Goal: Transaction & Acquisition: Purchase product/service

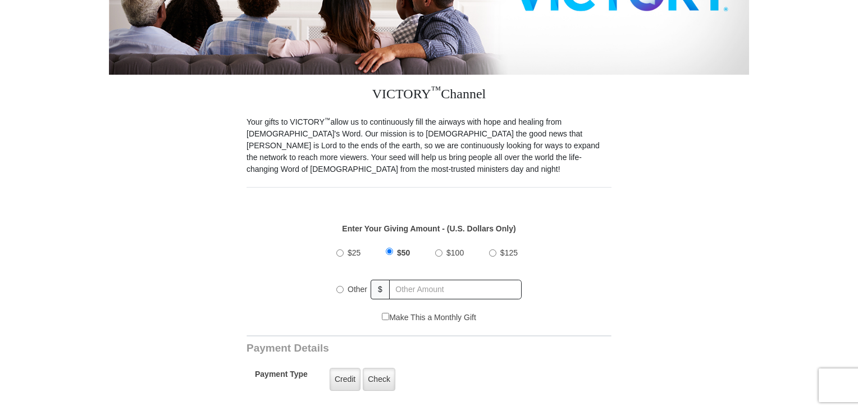
scroll to position [281, 0]
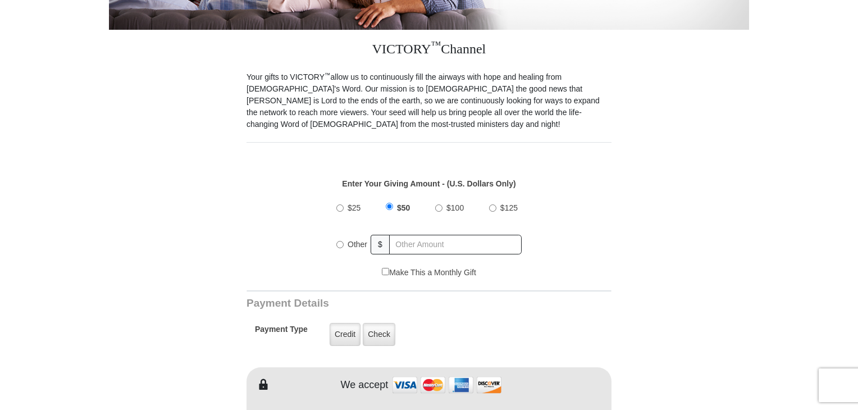
click at [438, 204] on input "$100" at bounding box center [438, 207] width 7 height 7
radio input "true"
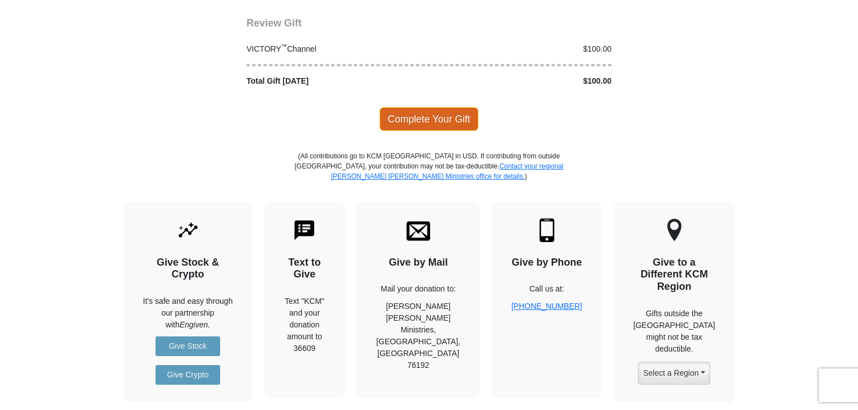
scroll to position [1459, 0]
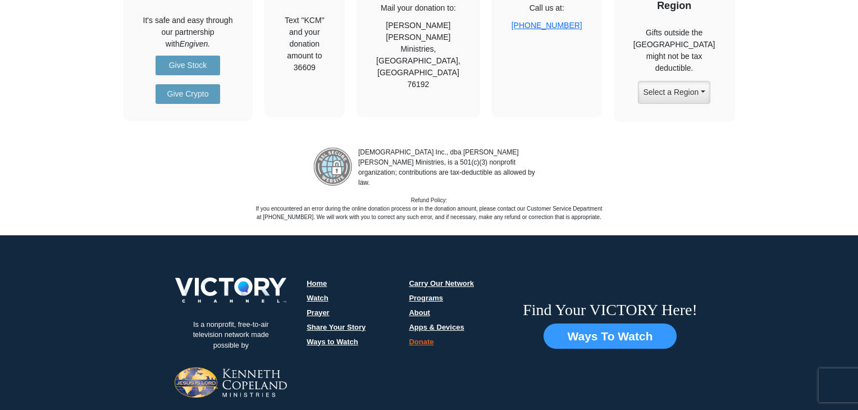
click at [313, 279] on link "Home" at bounding box center [316, 283] width 20 height 8
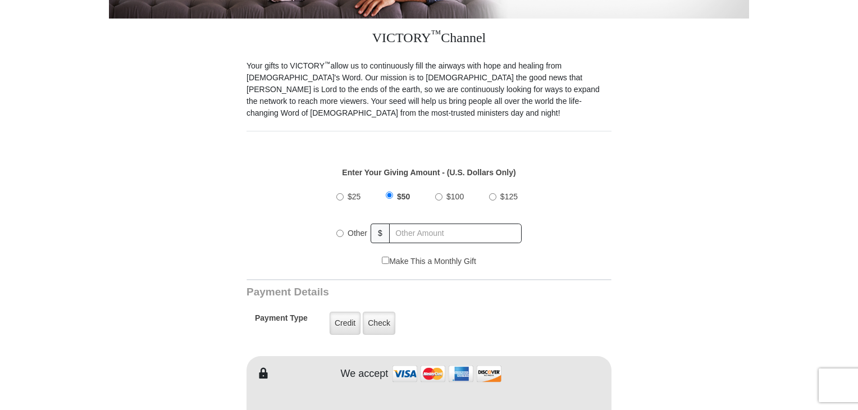
scroll to position [337, 0]
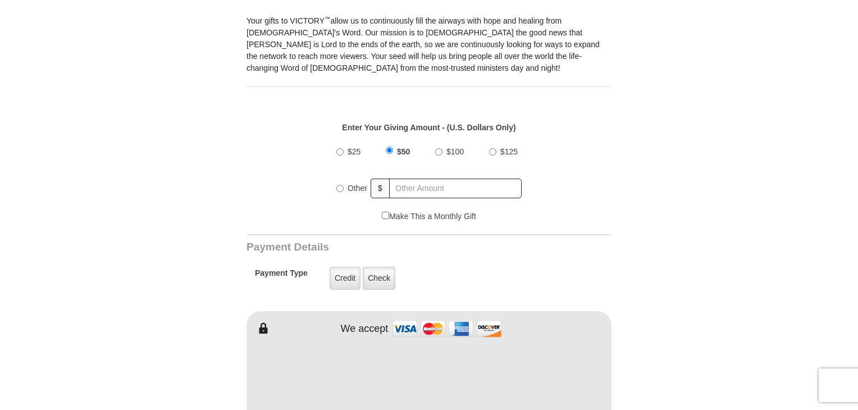
click at [438, 148] on input "$100" at bounding box center [438, 151] width 7 height 7
radio input "true"
click at [350, 268] on label "Credit" at bounding box center [344, 278] width 31 height 23
click at [0, 0] on input "Credit" at bounding box center [0, 0] width 0 height 0
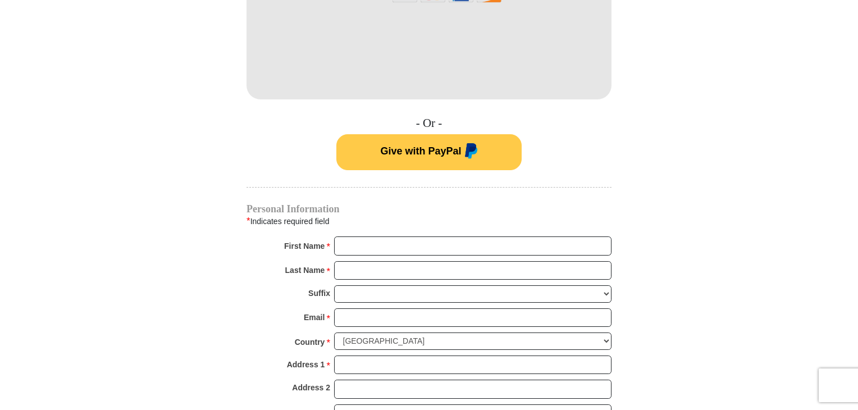
scroll to position [673, 0]
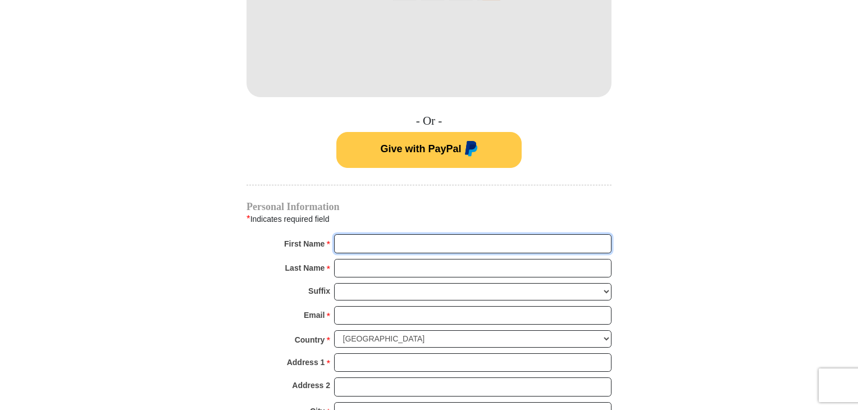
click at [373, 234] on input "First Name *" at bounding box center [472, 243] width 277 height 19
type input "[PERSON_NAME]"
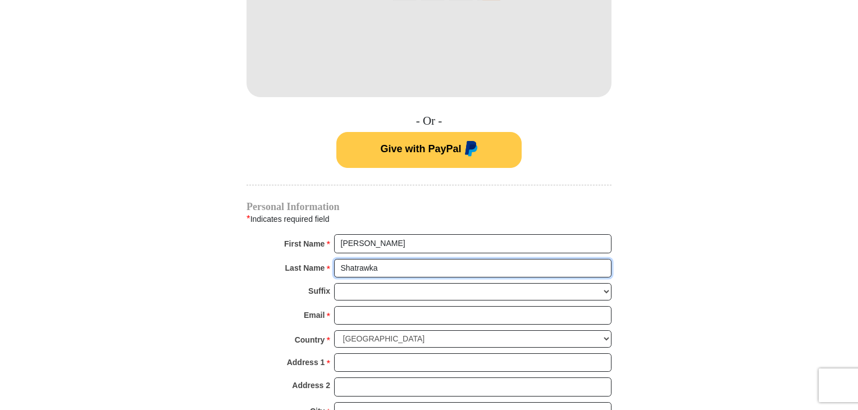
type input "Shatrawka"
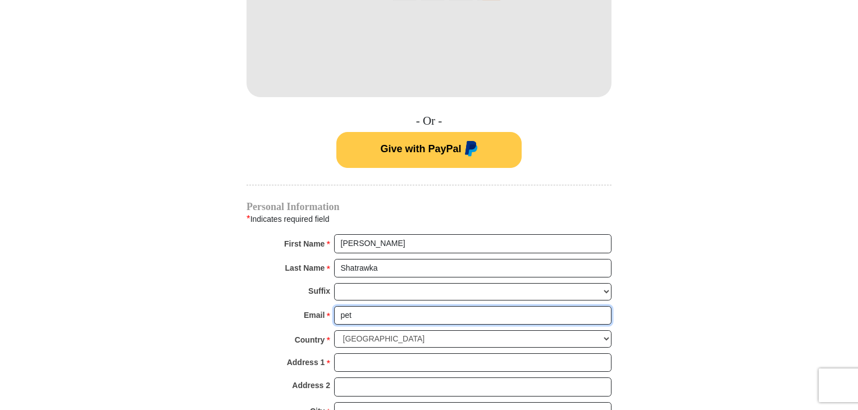
type input "[PERSON_NAME][EMAIL_ADDRESS][PERSON_NAME][DOMAIN_NAME]"
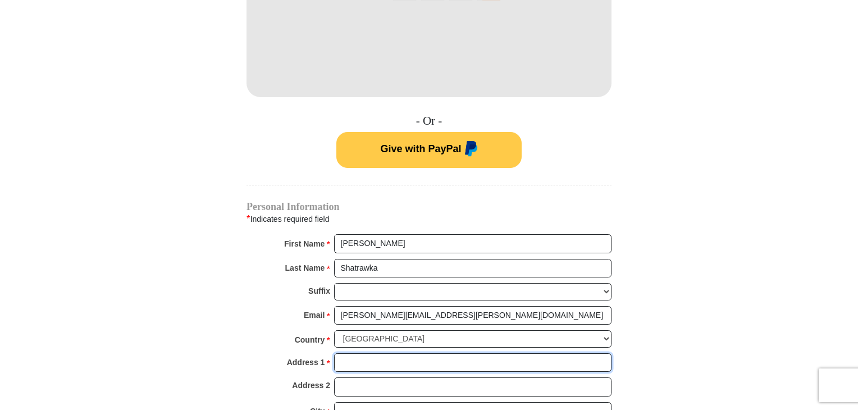
click at [379, 354] on input "Address 1 *" at bounding box center [472, 362] width 277 height 19
type input "[STREET_ADDRESS]"
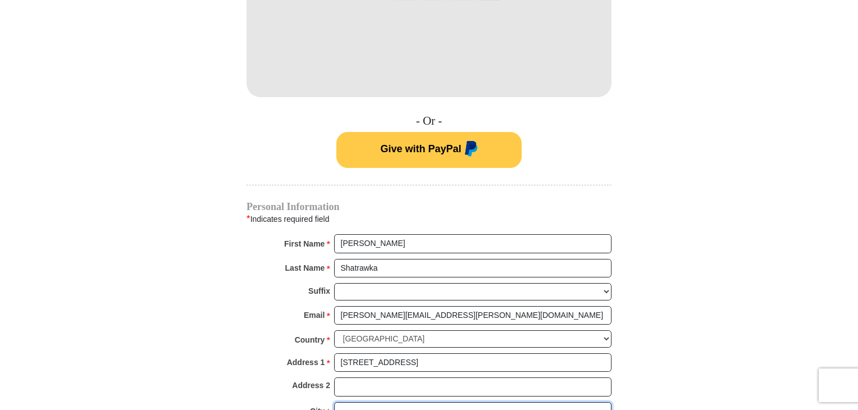
click at [365, 402] on input "City *" at bounding box center [472, 411] width 277 height 19
type input "Barneveld"
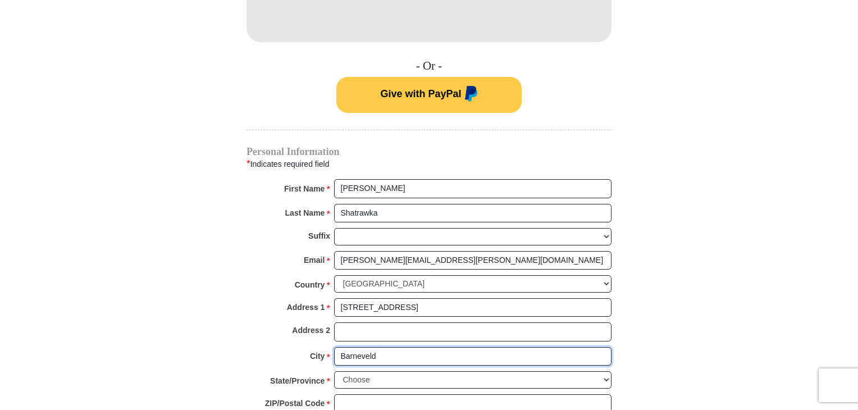
scroll to position [842, 0]
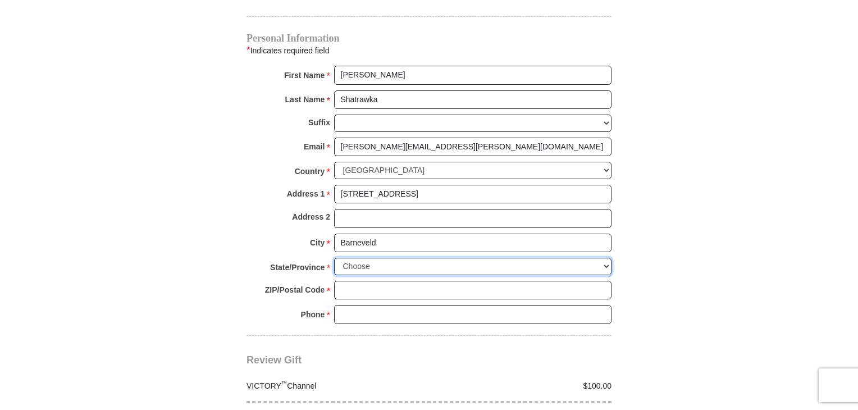
click at [368, 258] on select "Choose [US_STATE] [US_STATE] [US_STATE] [US_STATE] [US_STATE] Armed Forces Amer…" at bounding box center [472, 266] width 277 height 17
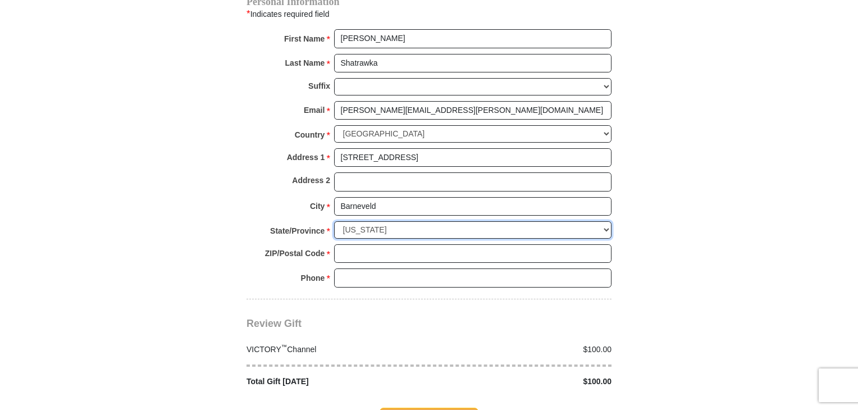
scroll to position [898, 0]
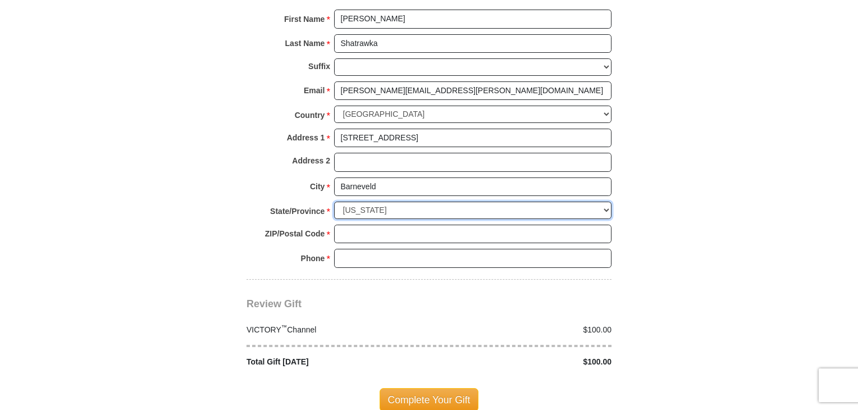
click at [383, 201] on select "Choose [US_STATE] [US_STATE] [US_STATE] [US_STATE] [US_STATE] Armed Forces Amer…" at bounding box center [472, 209] width 277 height 17
select select "WI"
click at [334, 201] on select "Choose [US_STATE] [US_STATE] [US_STATE] [US_STATE] [US_STATE] Armed Forces Amer…" at bounding box center [472, 209] width 277 height 17
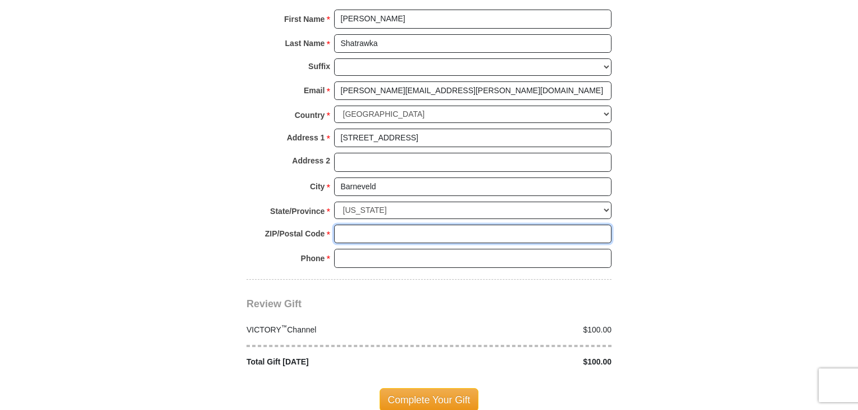
click at [377, 224] on input "ZIP/Postal Code *" at bounding box center [472, 233] width 277 height 19
type input "53507"
click at [373, 249] on input "Phone * *" at bounding box center [472, 258] width 277 height 19
type input "6089241373"
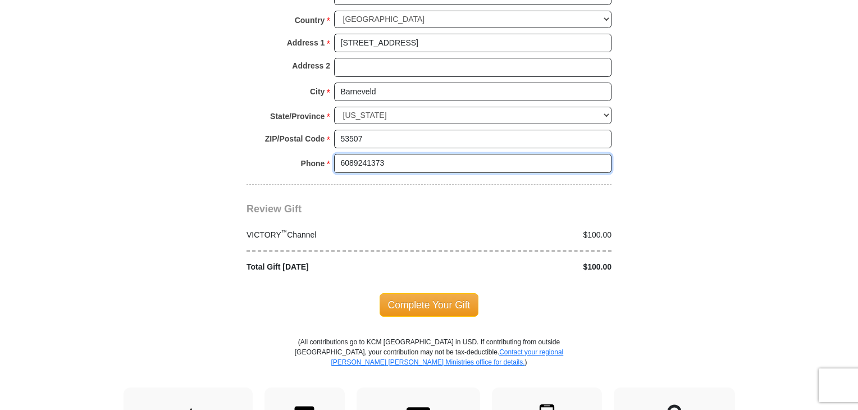
scroll to position [1010, 0]
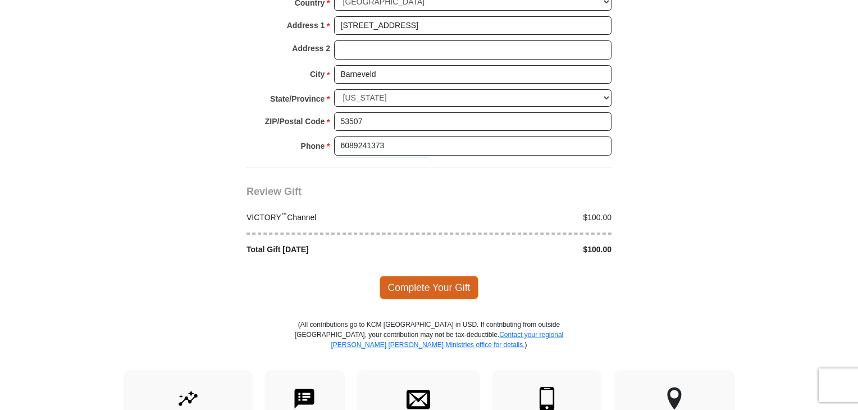
click at [430, 276] on span "Complete Your Gift" at bounding box center [428, 288] width 99 height 24
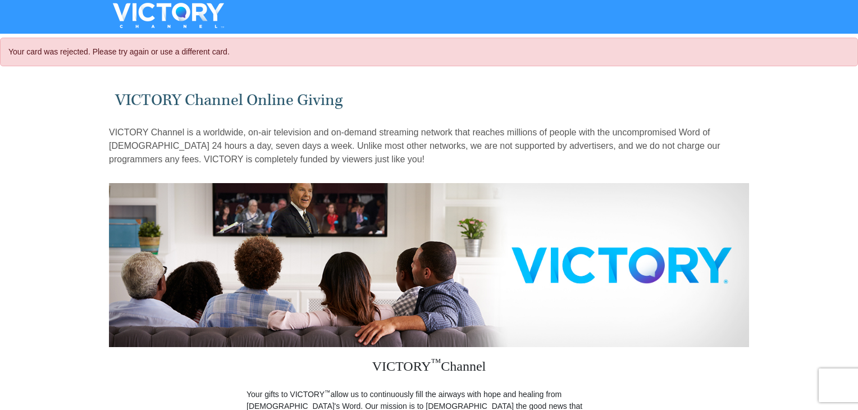
select select "WI"
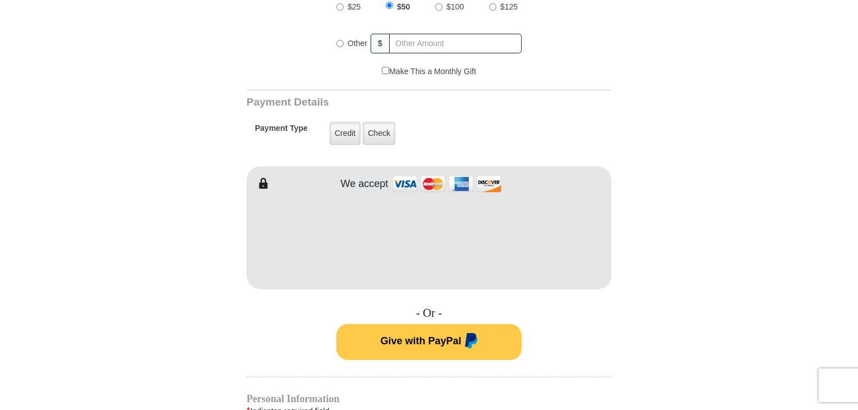
scroll to position [337, 0]
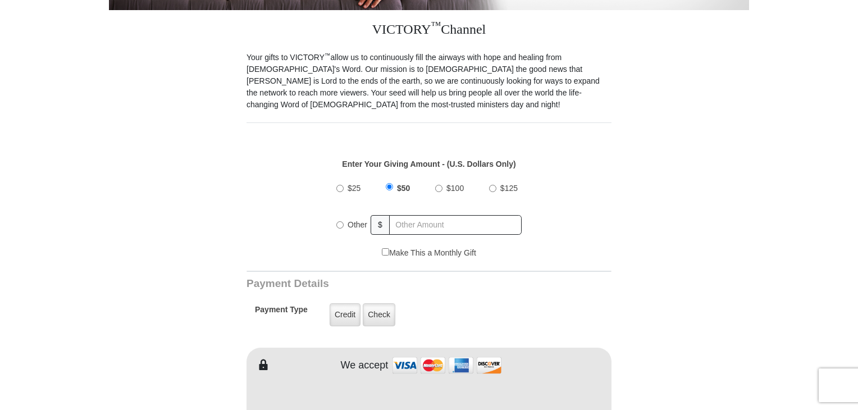
click at [439, 185] on input "$100" at bounding box center [438, 188] width 7 height 7
radio input "true"
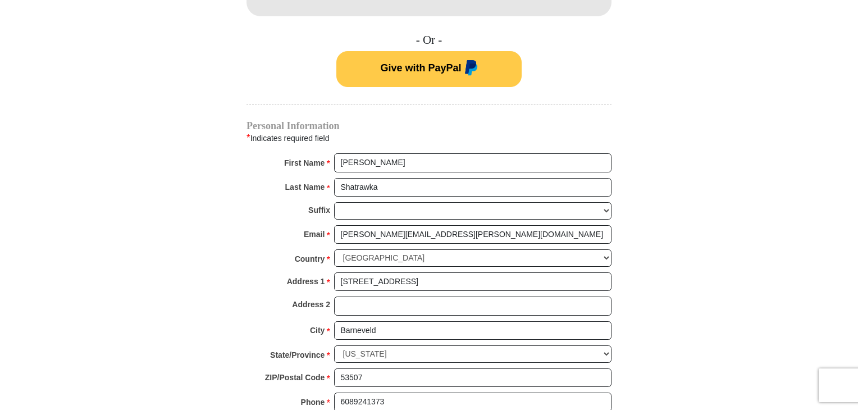
scroll to position [1010, 0]
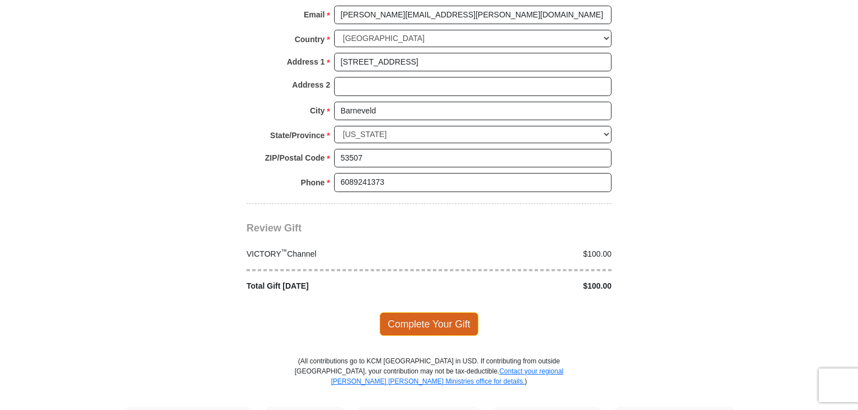
click at [412, 312] on span "Complete Your Gift" at bounding box center [428, 324] width 99 height 24
